Goal: Task Accomplishment & Management: Manage account settings

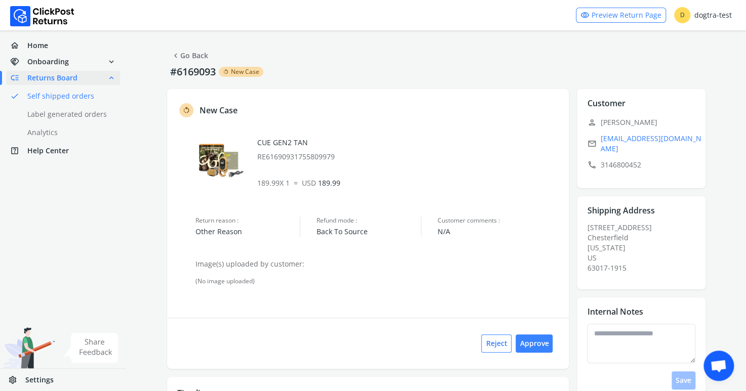
click at [61, 76] on span "Returns Board" at bounding box center [52, 78] width 50 height 10
click at [194, 54] on link "chevron_left Go Back" at bounding box center [189, 56] width 37 height 14
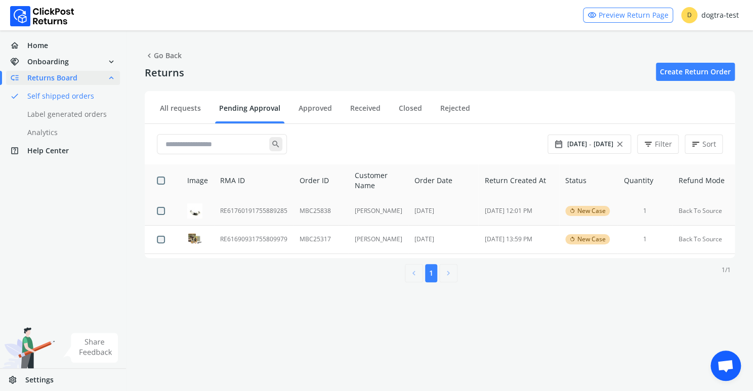
click at [253, 210] on td "RE61760191755889285" at bounding box center [254, 211] width 80 height 28
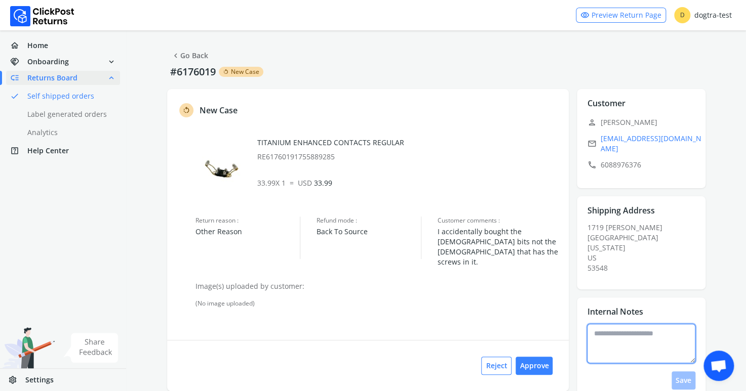
click at [605, 340] on textarea at bounding box center [641, 343] width 108 height 39
type textarea "**********"
click at [683, 375] on button "Save" at bounding box center [683, 381] width 24 height 18
click at [534, 357] on button "Approve" at bounding box center [533, 366] width 37 height 18
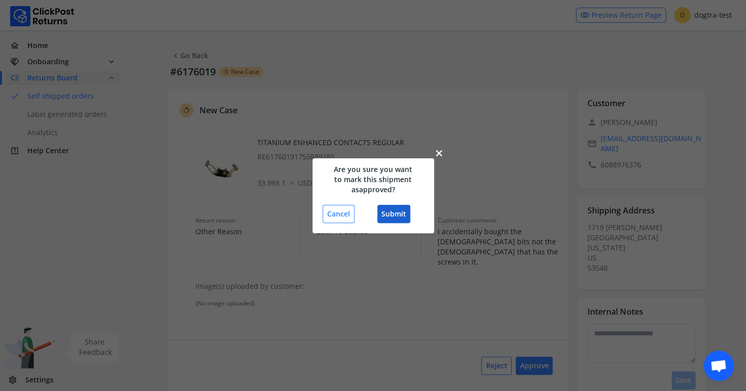
click at [394, 209] on button "Submit" at bounding box center [393, 214] width 33 height 18
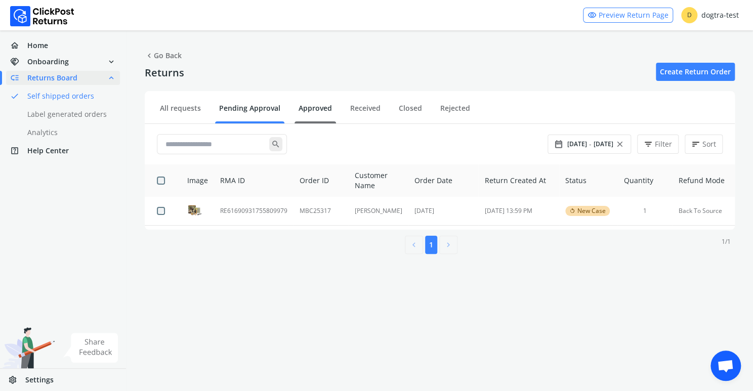
click at [312, 105] on link "Approved" at bounding box center [316, 112] width 42 height 18
